Goal: Browse casually: Explore the website without a specific task or goal

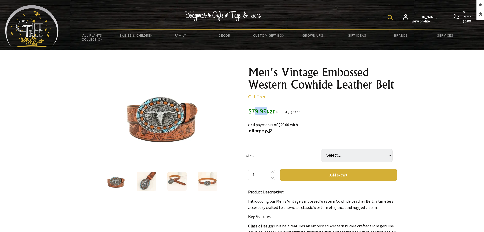
drag, startPoint x: 253, startPoint y: 109, endPoint x: 266, endPoint y: 110, distance: 13.0
click at [266, 110] on span "$79.99 NZD" at bounding box center [262, 111] width 28 height 8
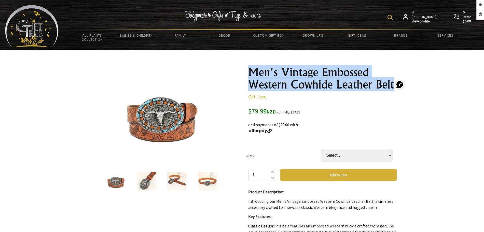
drag, startPoint x: 249, startPoint y: 69, endPoint x: 393, endPoint y: 82, distance: 145.0
click at [393, 82] on h1 "Men's Vintage Embossed Western Cowhide Leather Belt" at bounding box center [322, 78] width 149 height 24
copy h1 "Men's Vintage Embossed Western Cowhide Leather Belt"
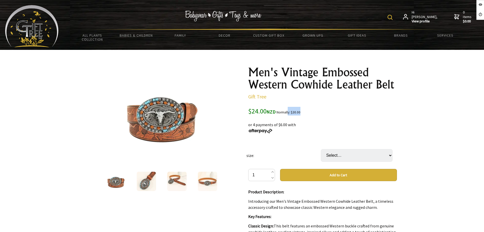
drag, startPoint x: 291, startPoint y: 114, endPoint x: 303, endPoint y: 114, distance: 12.2
click at [303, 114] on div "$24.00 NZD Normally: $30.00" at bounding box center [322, 111] width 149 height 9
click at [288, 111] on small "Normally: $30.00" at bounding box center [289, 112] width 24 height 4
drag, startPoint x: 289, startPoint y: 113, endPoint x: 295, endPoint y: 109, distance: 6.9
click at [295, 109] on div "$24.00 NZD Normally: $30.00" at bounding box center [322, 111] width 149 height 9
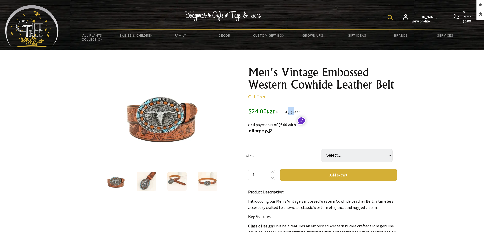
click at [295, 110] on small "Normally: $30.00" at bounding box center [289, 112] width 24 height 4
drag, startPoint x: 292, startPoint y: 111, endPoint x: 301, endPoint y: 112, distance: 9.1
click at [301, 112] on small "Normally: $30.00" at bounding box center [289, 112] width 24 height 4
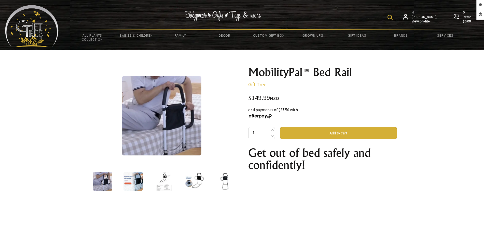
scroll to position [32, 0]
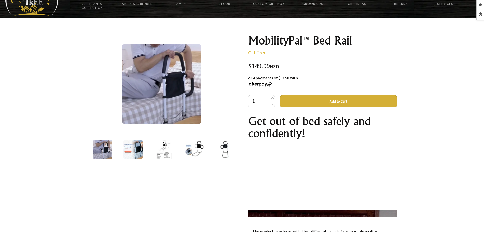
drag, startPoint x: 0, startPoint y: 0, endPoint x: 239, endPoint y: 66, distance: 248.5
click at [239, 66] on div "1 /5 MobilityPal™ Bed Rail Gift Tree $149.99 NZD or 4 payments of $37.50 with 1…" at bounding box center [242, 179] width 318 height 298
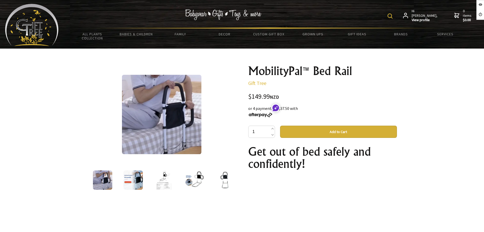
scroll to position [0, 0]
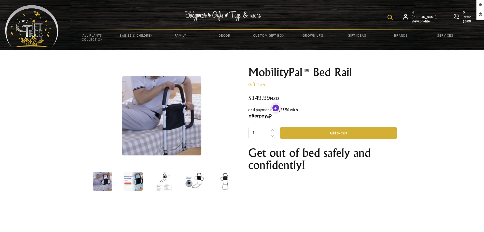
click at [255, 96] on div "$149.99 NZD" at bounding box center [322, 98] width 149 height 7
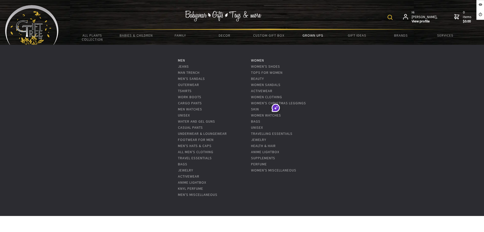
click at [313, 35] on link "Grown Ups" at bounding box center [313, 35] width 44 height 11
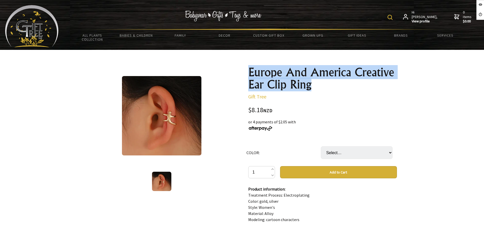
drag, startPoint x: 309, startPoint y: 81, endPoint x: 249, endPoint y: 68, distance: 61.0
click at [249, 68] on h1 "Europe And America Creative Ear Clip Ring" at bounding box center [322, 78] width 149 height 24
copy h1 "Europe And America Creative Ear Clip Ring"
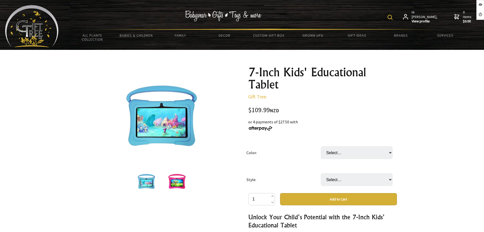
click at [172, 175] on img at bounding box center [176, 181] width 19 height 19
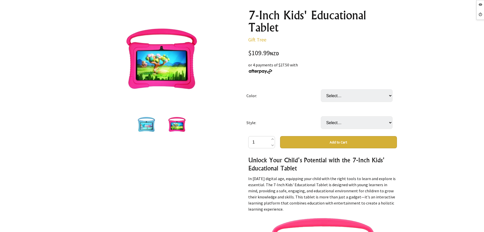
scroll to position [64, 0]
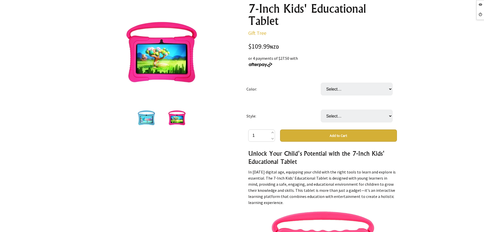
click at [349, 79] on td "Select… Blue PInk" at bounding box center [358, 89] width 74 height 27
drag, startPoint x: 349, startPoint y: 82, endPoint x: 346, endPoint y: 89, distance: 7.2
click at [349, 82] on td "Select… Blue PInk" at bounding box center [358, 89] width 74 height 27
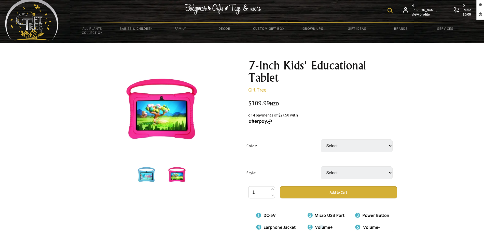
scroll to position [0, 0]
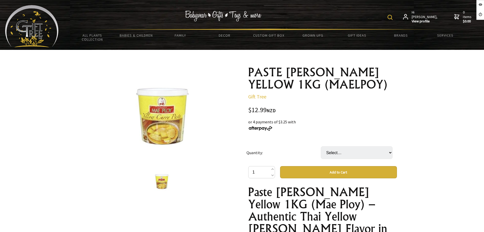
click at [48, 29] on img at bounding box center [31, 26] width 53 height 42
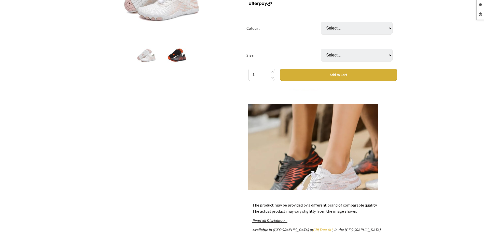
scroll to position [350, 0]
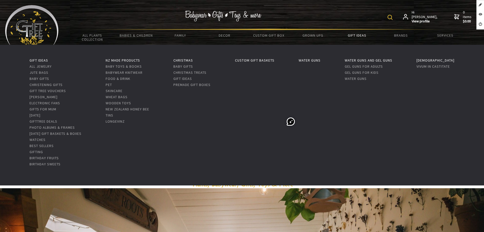
click at [350, 35] on link "Gift Ideas" at bounding box center [357, 35] width 44 height 11
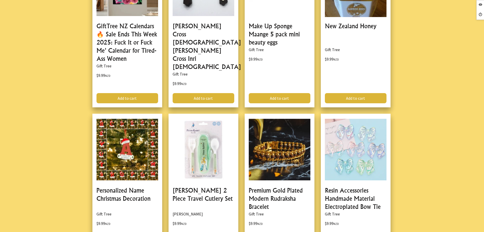
scroll to position [875, 0]
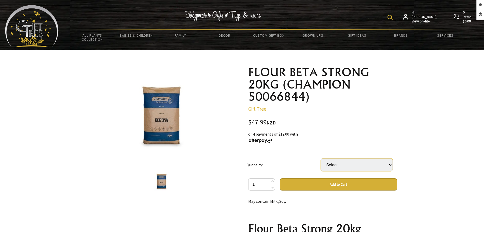
click at [342, 165] on select "Select… 1 BAG" at bounding box center [357, 165] width 72 height 13
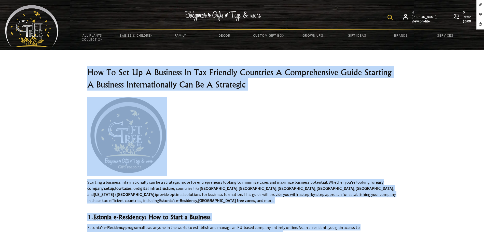
drag, startPoint x: 181, startPoint y: 193, endPoint x: 78, endPoint y: 64, distance: 165.1
copy section "How To Set Up A Business In Tax Friendly Countries A Comprehensive Guide Starti…"
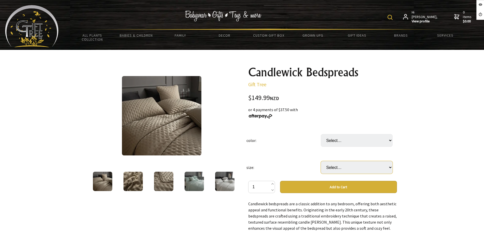
drag, startPoint x: 0, startPoint y: 0, endPoint x: 333, endPoint y: 173, distance: 374.8
click at [333, 173] on select "Select… add size in the comment section" at bounding box center [357, 167] width 72 height 13
